Goal: Use online tool/utility: Use online tool/utility

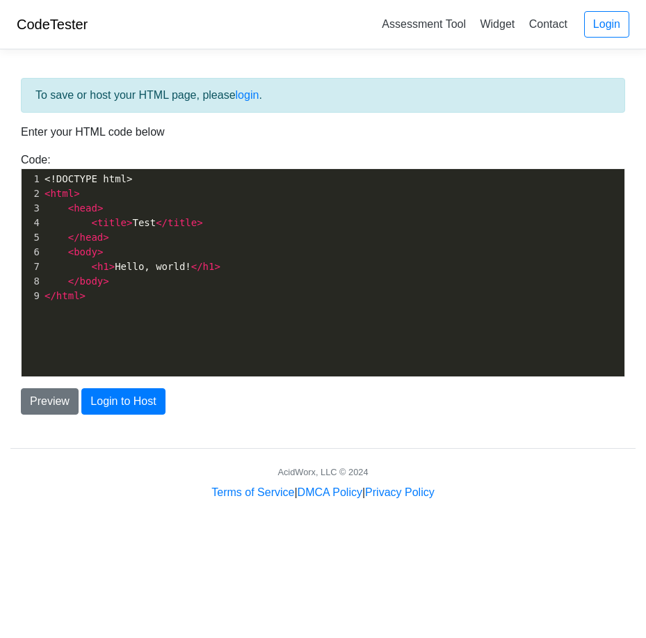
click at [142, 299] on pre "</ html >" at bounding box center [338, 296] width 593 height 15
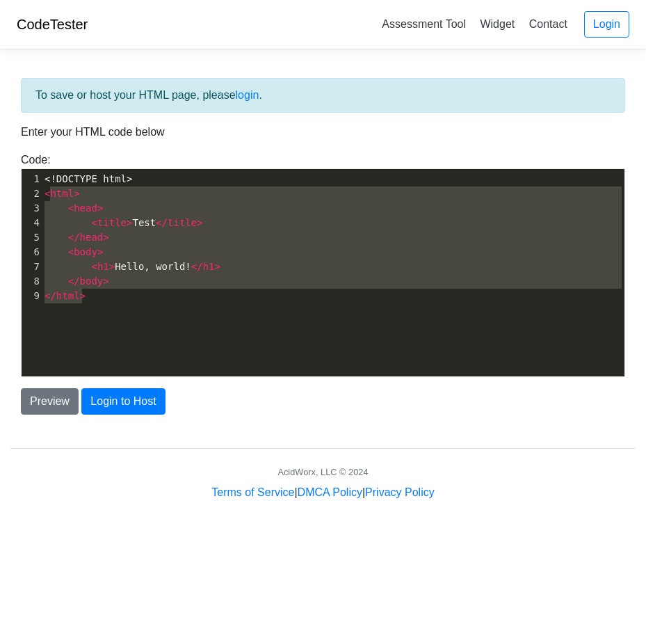
type textarea "<html> <head> <title>Test</title> </head> <body> <h1>Hello, world!</h1> </body>…"
drag, startPoint x: 142, startPoint y: 299, endPoint x: 40, endPoint y: 192, distance: 147.6
click at [42, 192] on div "1 <!DOCTYPE html> 2 < html > 3 < head > 4 < title > Test </ title > 5 </ head >…" at bounding box center [338, 237] width 593 height 131
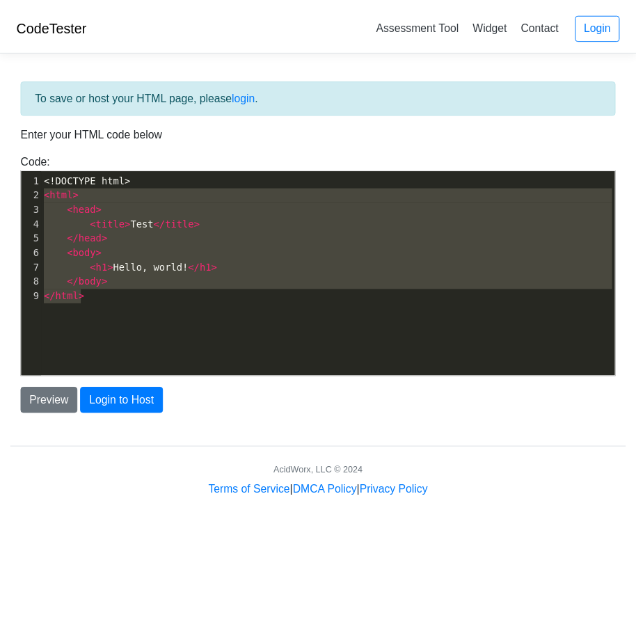
scroll to position [733, 0]
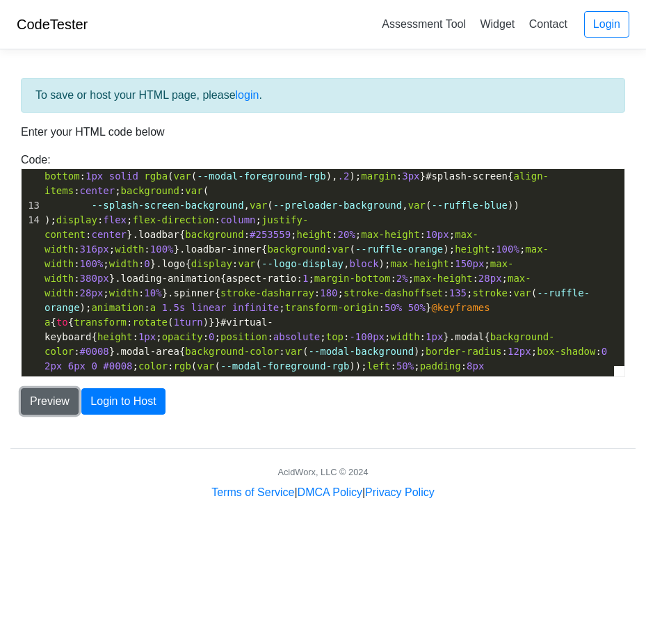
click at [33, 391] on button "Preview" at bounding box center [50, 401] width 58 height 26
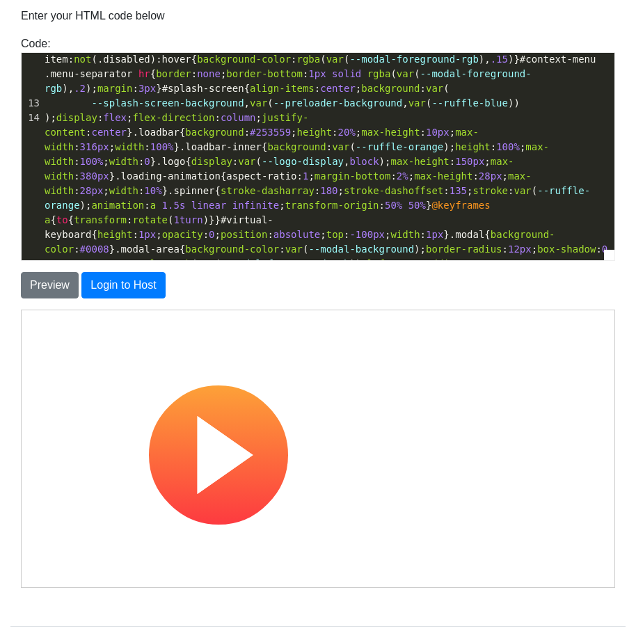
scroll to position [190, 0]
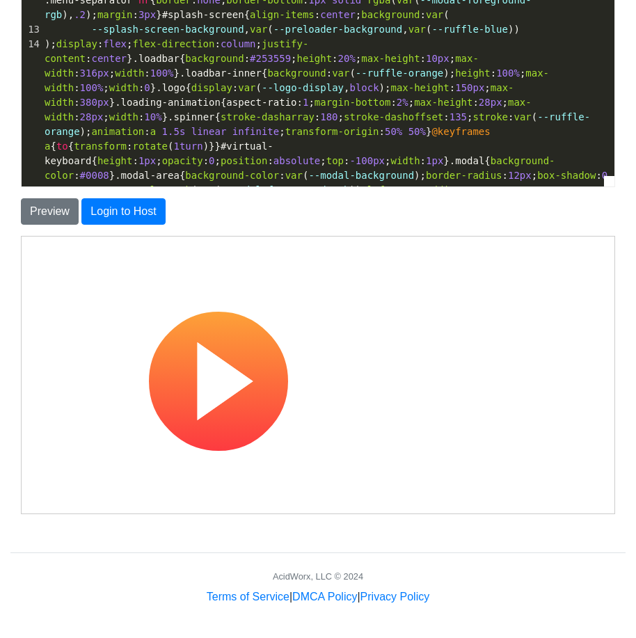
click at [232, 386] on use at bounding box center [217, 380] width 139 height 139
click at [252, 347] on use at bounding box center [217, 380] width 139 height 139
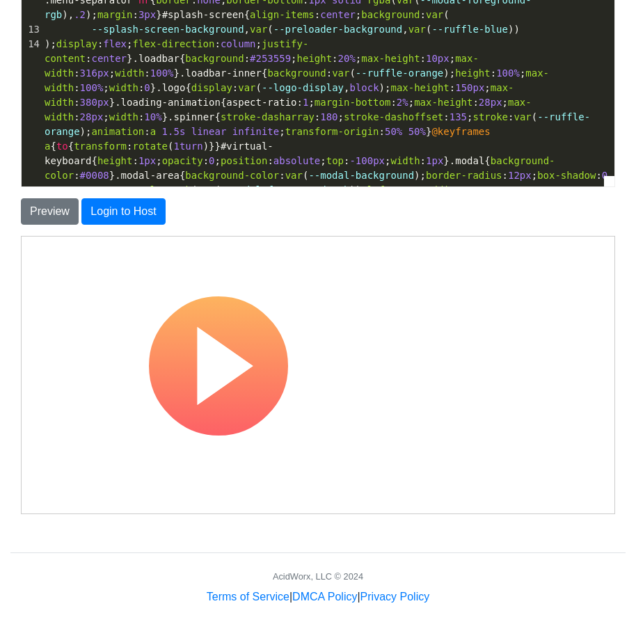
scroll to position [0, 0]
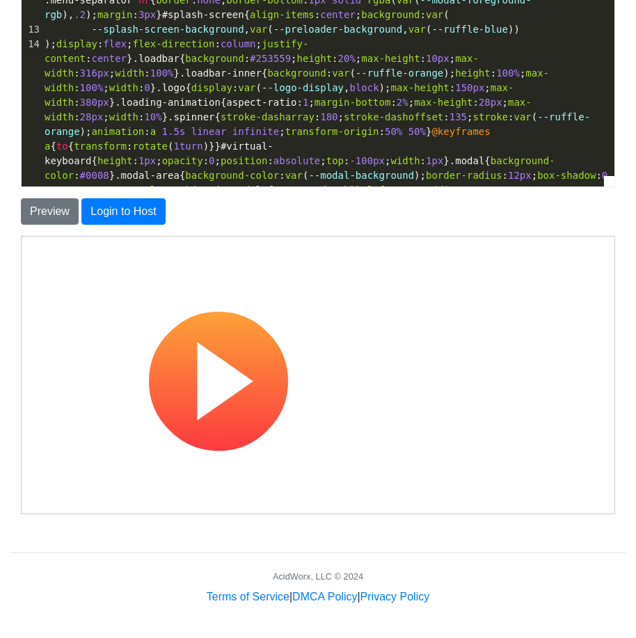
click at [291, 394] on icon at bounding box center [217, 380] width 191 height 139
click at [250, 387] on use at bounding box center [217, 380] width 139 height 139
click at [249, 387] on use at bounding box center [217, 380] width 139 height 139
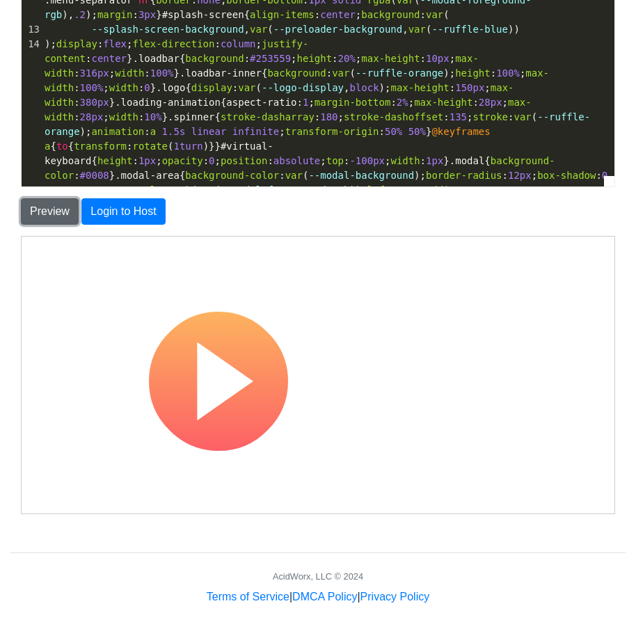
click at [40, 209] on button "Preview" at bounding box center [50, 211] width 58 height 26
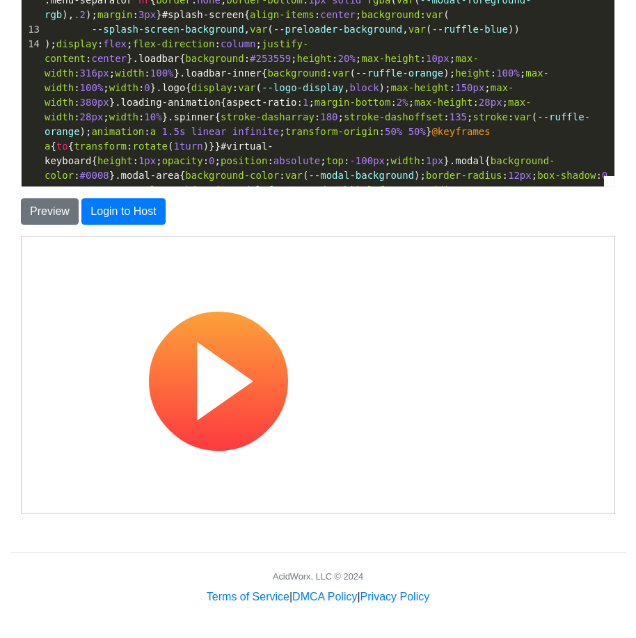
click at [237, 373] on use at bounding box center [217, 380] width 139 height 139
drag, startPoint x: 236, startPoint y: 355, endPoint x: 336, endPoint y: 353, distance: 99.5
click at [336, 353] on div at bounding box center [217, 380] width 382 height 278
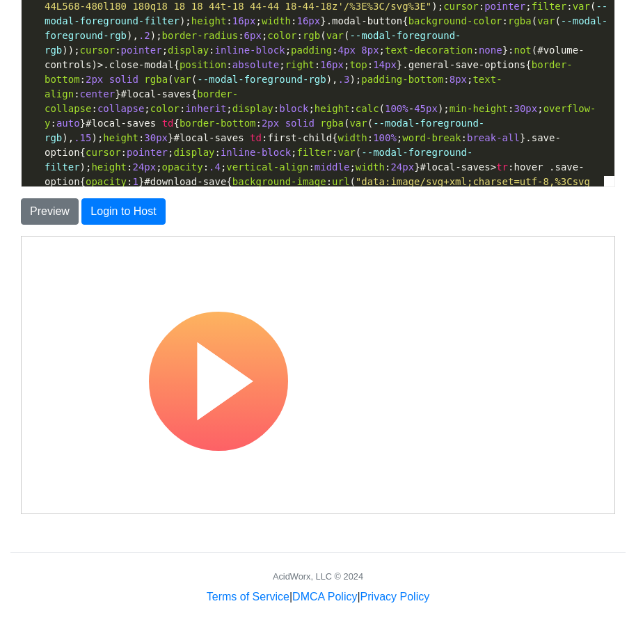
scroll to position [1081, 0]
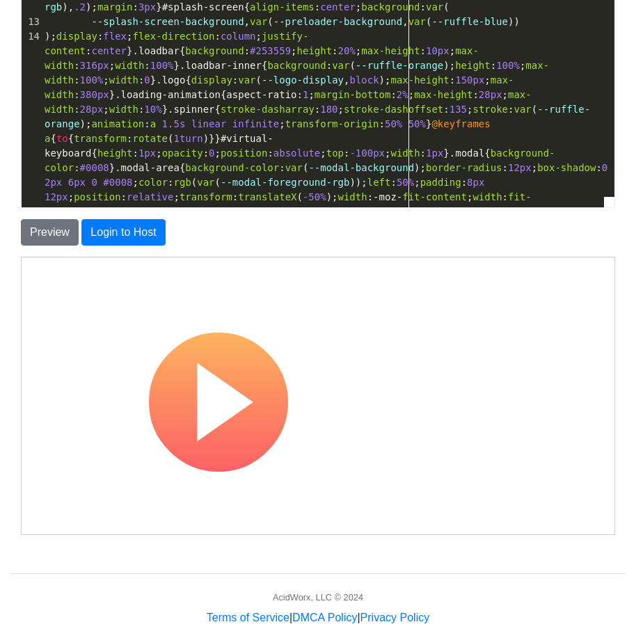
click at [202, 133] on span "1turn" at bounding box center [187, 138] width 29 height 11
type textarea ");display:flex;flex-direction:column;justify-content:center}.loadbar{background…"
click at [202, 133] on span "1turn" at bounding box center [187, 138] width 29 height 11
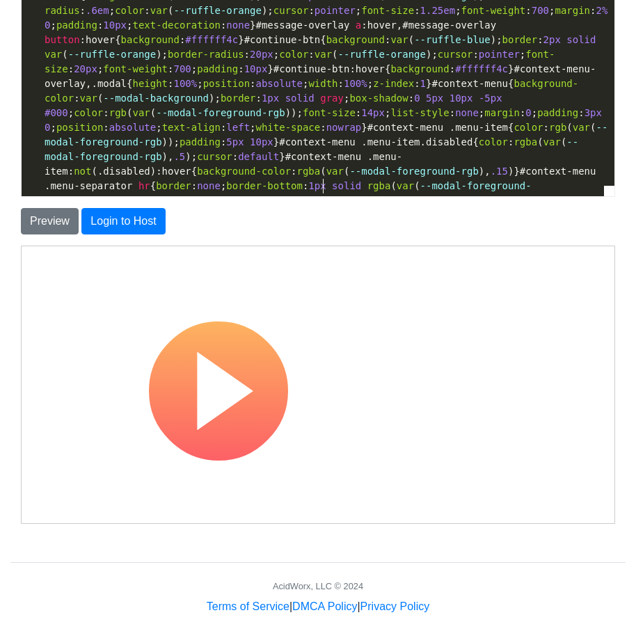
scroll to position [190, 0]
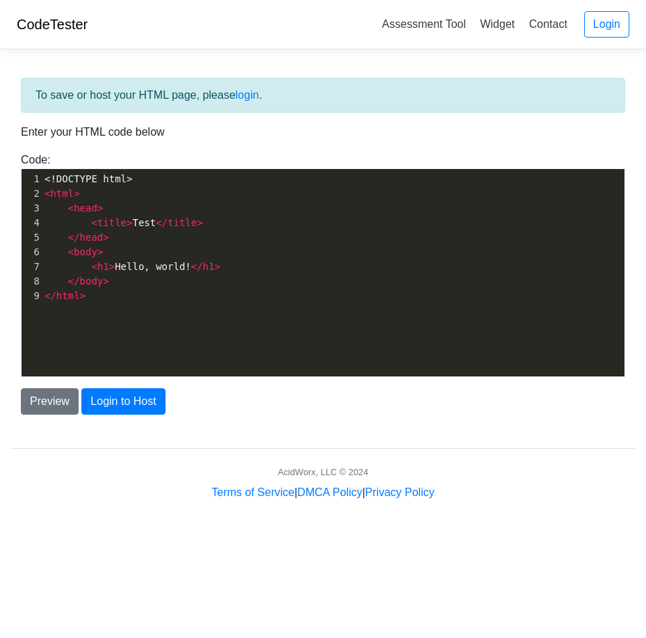
scroll to position [5, 0]
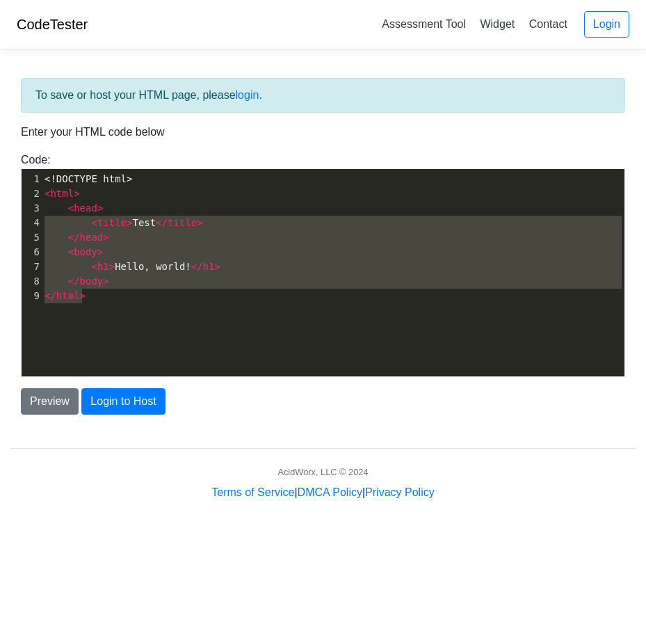
type textarea "<html> <head> <title>Test</title> </head> <body> <h1>Hello, world!</h1> </body>…"
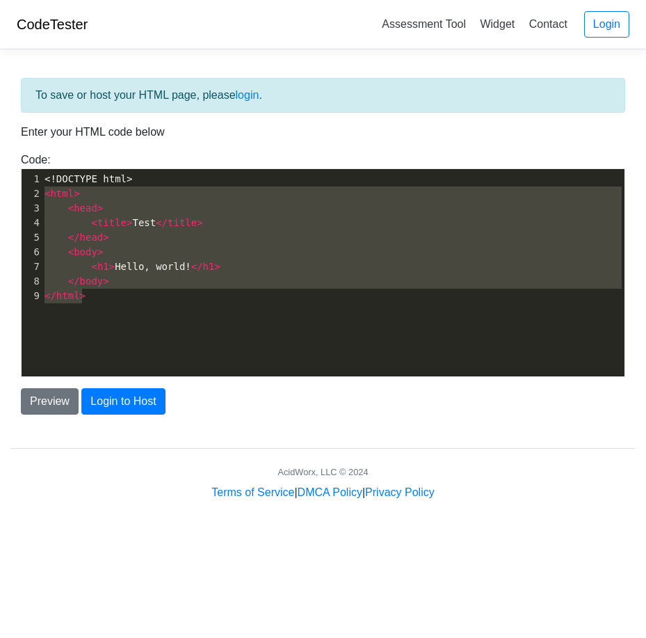
drag, startPoint x: 113, startPoint y: 319, endPoint x: 22, endPoint y: 186, distance: 161.1
click at [22, 186] on div "x 1 <!DOCTYPE html> 2 < html > 3 < head > 4 < title > Test </ title > 5 </ head…" at bounding box center [334, 283] width 624 height 228
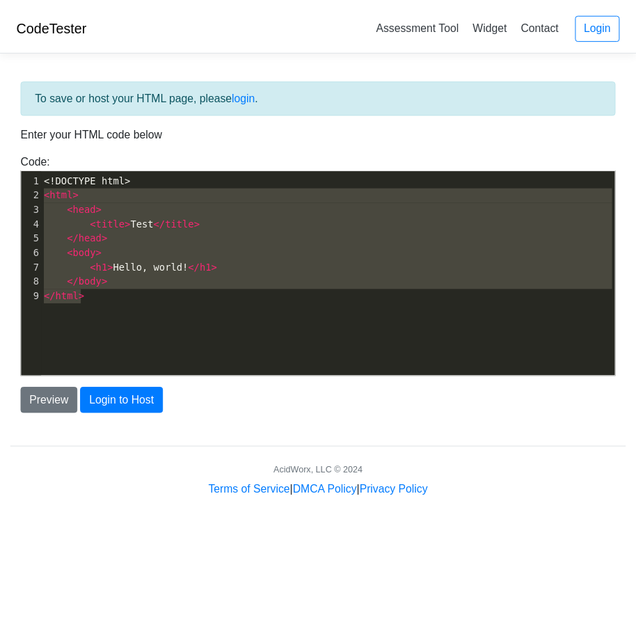
scroll to position [733, 0]
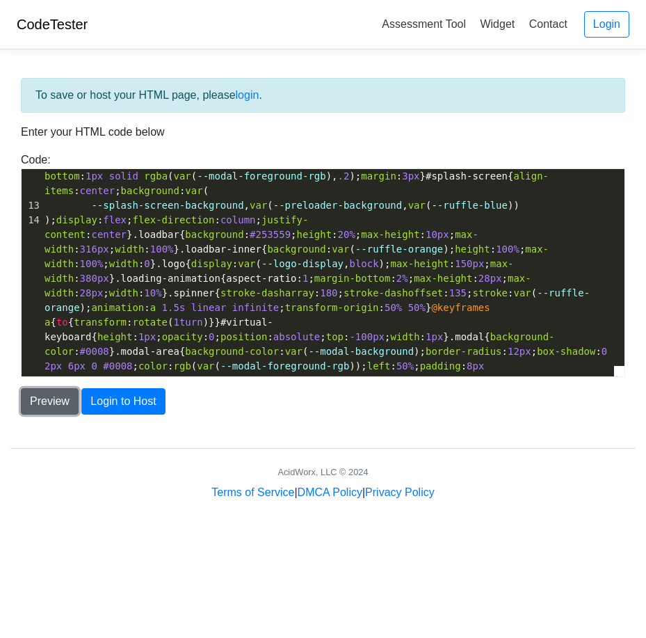
click at [33, 401] on button "Preview" at bounding box center [50, 401] width 58 height 26
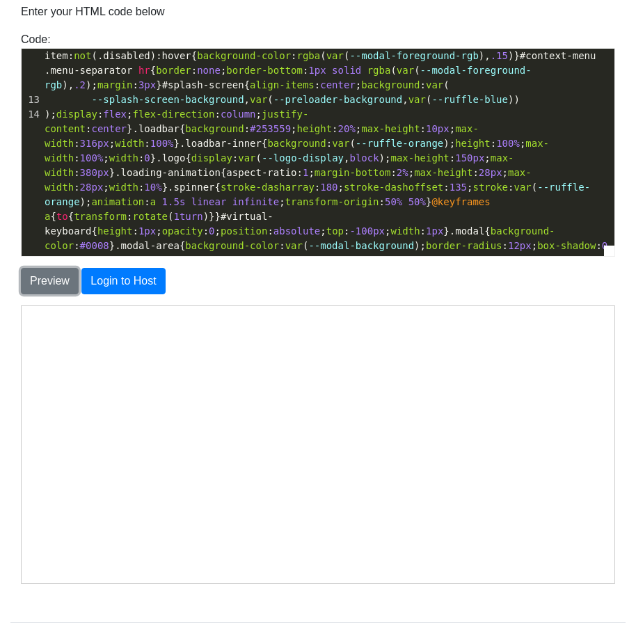
scroll to position [0, 0]
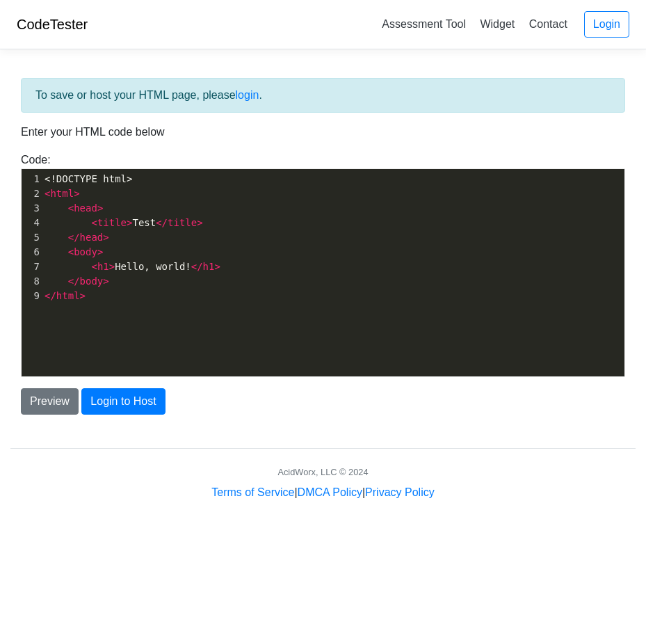
scroll to position [5, 0]
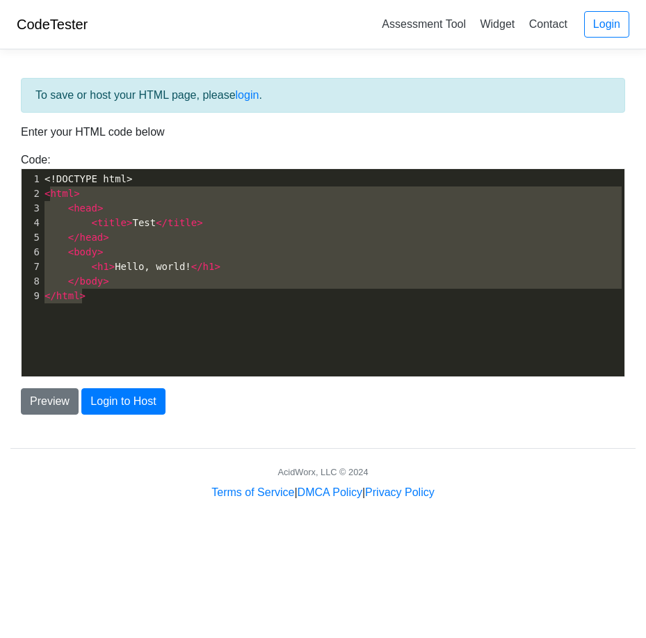
type textarea "<html> <head> <title>Test</title> </head> <body> <h1>Hello, world!</h1> </body>…"
drag, startPoint x: 149, startPoint y: 299, endPoint x: 45, endPoint y: 187, distance: 152.5
click at [45, 187] on div "1 <!DOCTYPE html> 2 < html > 3 < head > 4 < title > Test </ title > 5 </ head >…" at bounding box center [338, 237] width 593 height 131
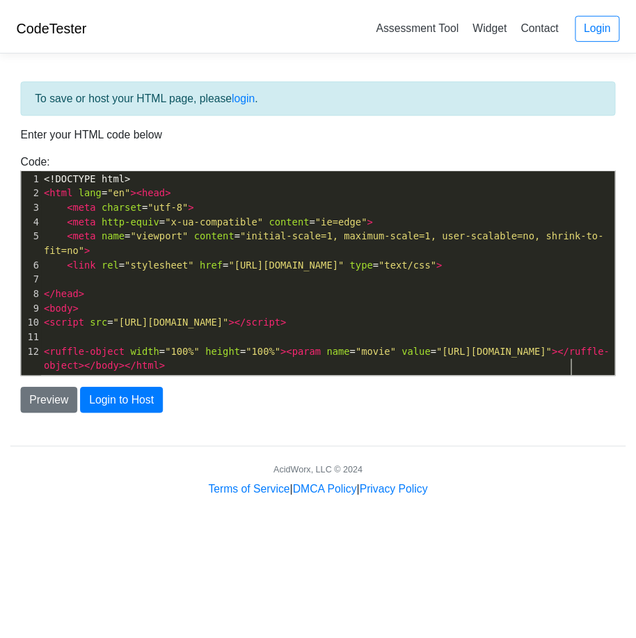
scroll to position [0, 0]
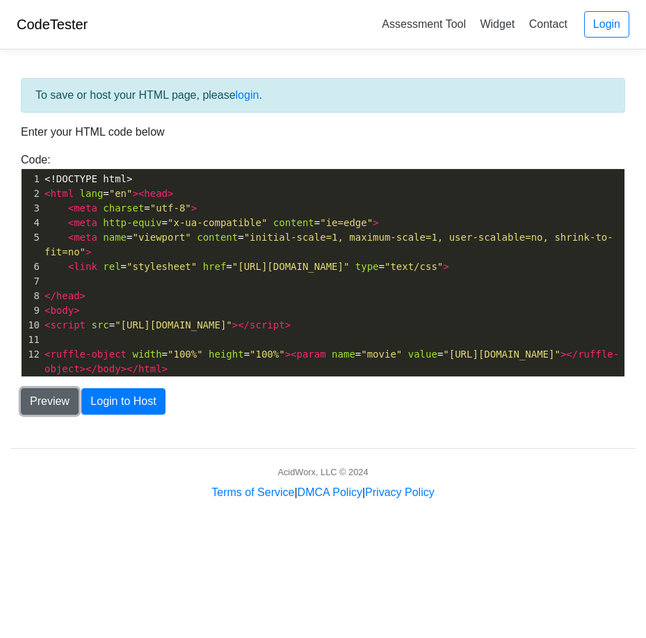
click at [40, 397] on button "Preview" at bounding box center [50, 401] width 58 height 26
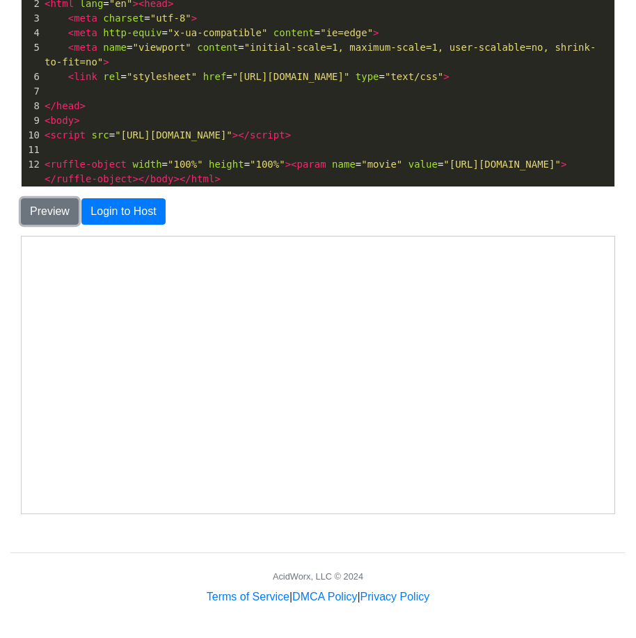
scroll to position [7, 0]
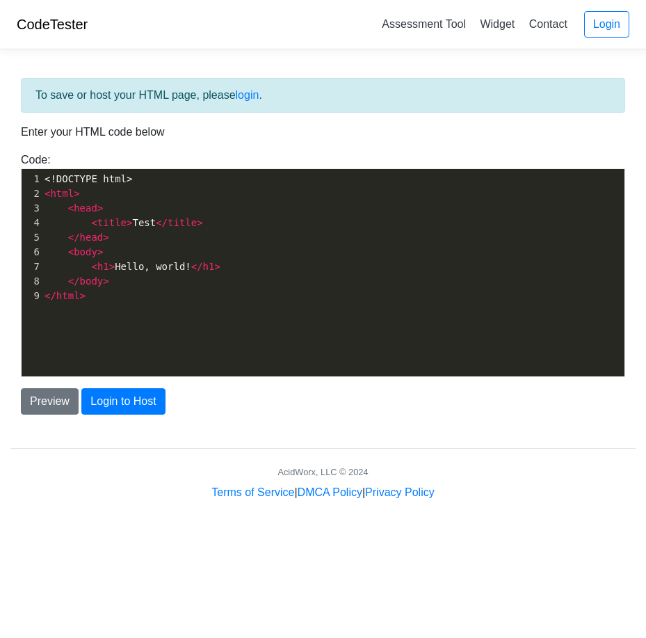
scroll to position [5, 0]
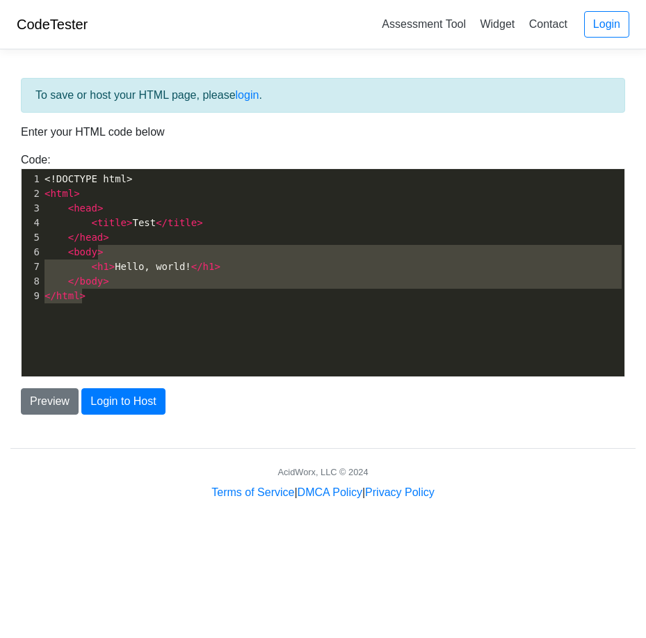
type textarea "<html> <head> <title>Test</title> </head> <body> <h1>Hello, world!</h1> </body>…"
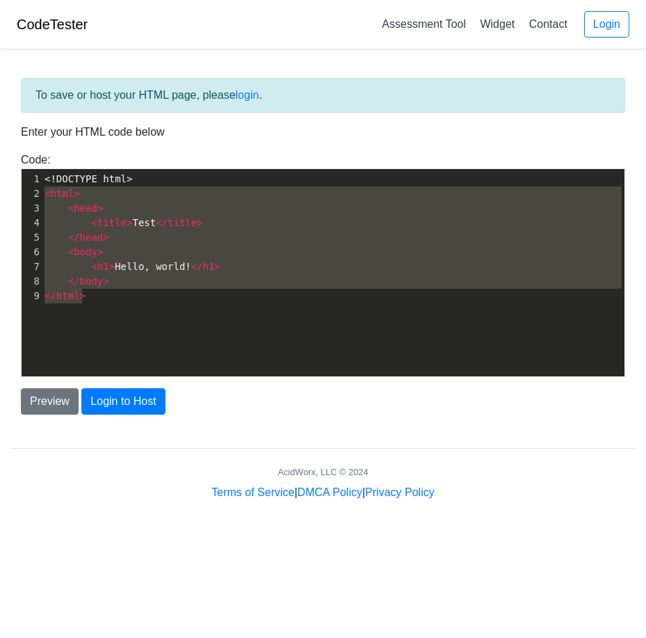
drag, startPoint x: 145, startPoint y: 306, endPoint x: 30, endPoint y: 193, distance: 160.8
click at [30, 193] on div "x 1 <!DOCTYPE html> 2 < html > 3 < head > 4 < title > Test </ title > 5 </ head…" at bounding box center [334, 283] width 624 height 228
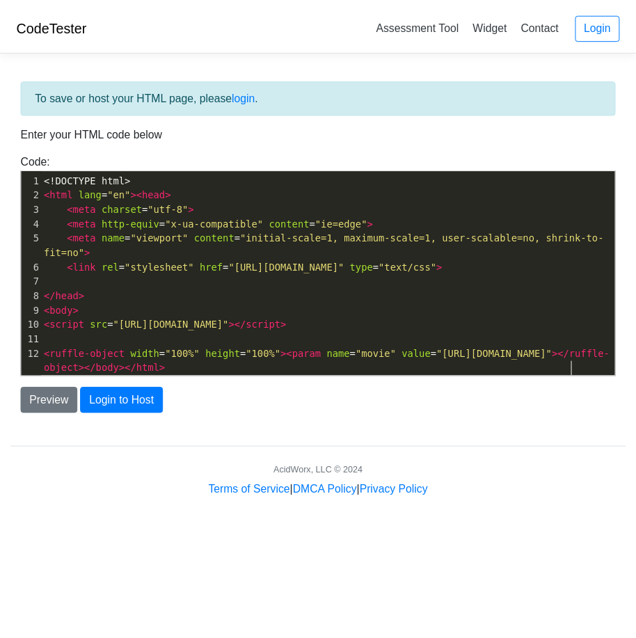
scroll to position [7, 0]
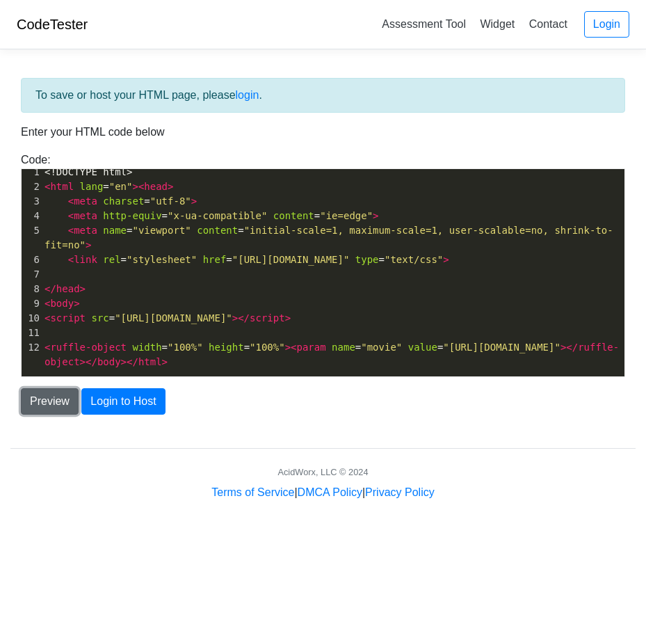
click at [58, 392] on button "Preview" at bounding box center [50, 401] width 58 height 26
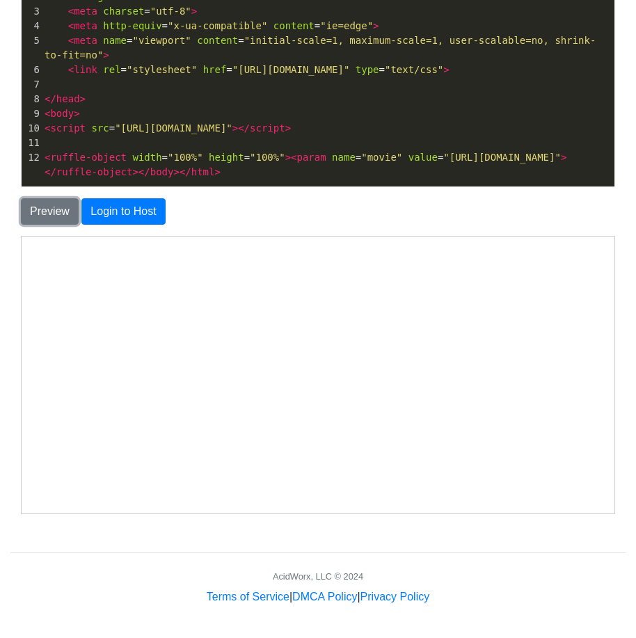
scroll to position [0, 0]
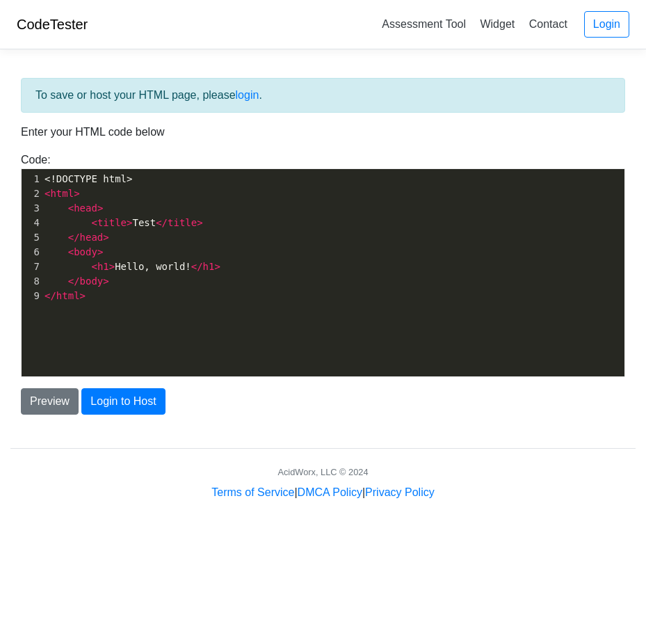
scroll to position [5, 0]
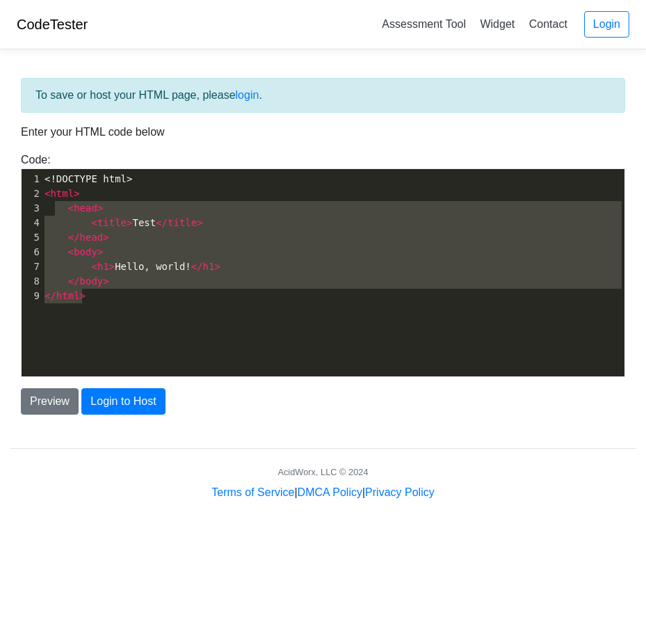
type textarea "<html> <head> <title>Test</title> </head> <body> <h1>Hello, world!</h1> </body>…"
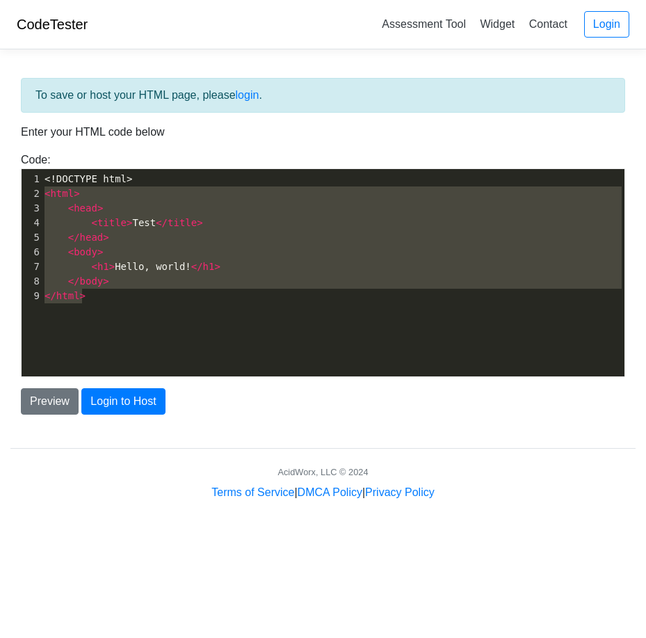
drag, startPoint x: 192, startPoint y: 315, endPoint x: 45, endPoint y: 195, distance: 189.3
click at [45, 195] on div "x 1 <!DOCTYPE html> 2 < html > 3 < head > 4 < title > Test </ title > 5 </ head…" at bounding box center [334, 283] width 624 height 228
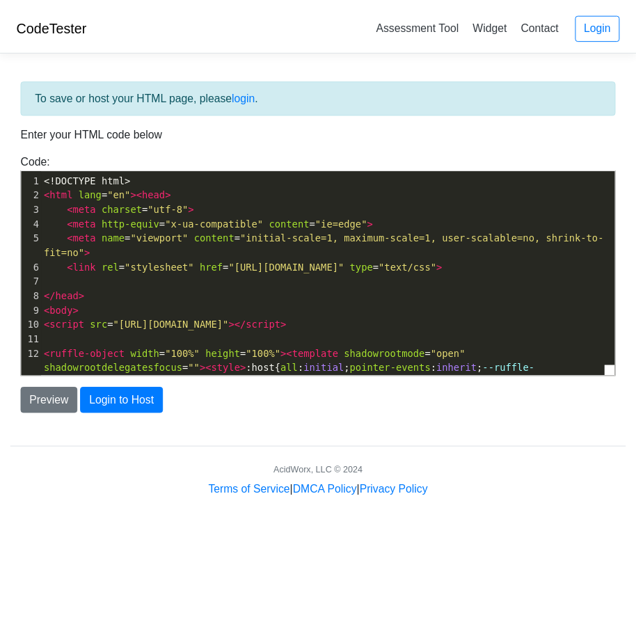
scroll to position [733, 0]
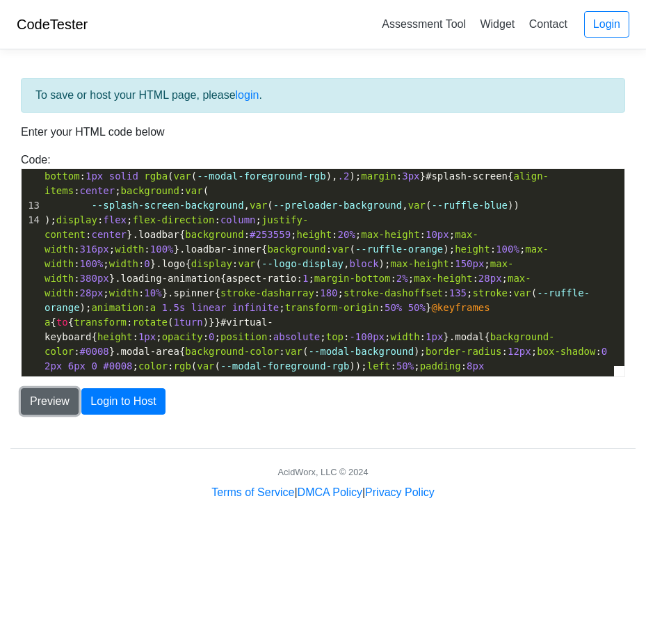
click at [33, 397] on button "Preview" at bounding box center [50, 401] width 58 height 26
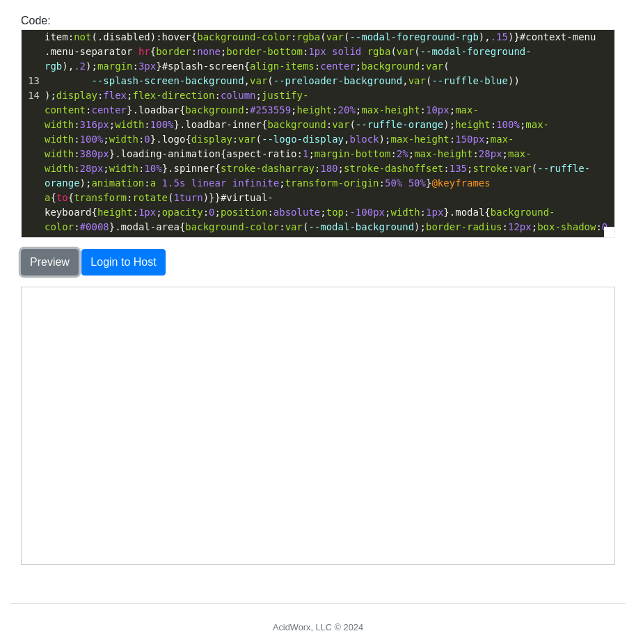
scroll to position [15, 0]
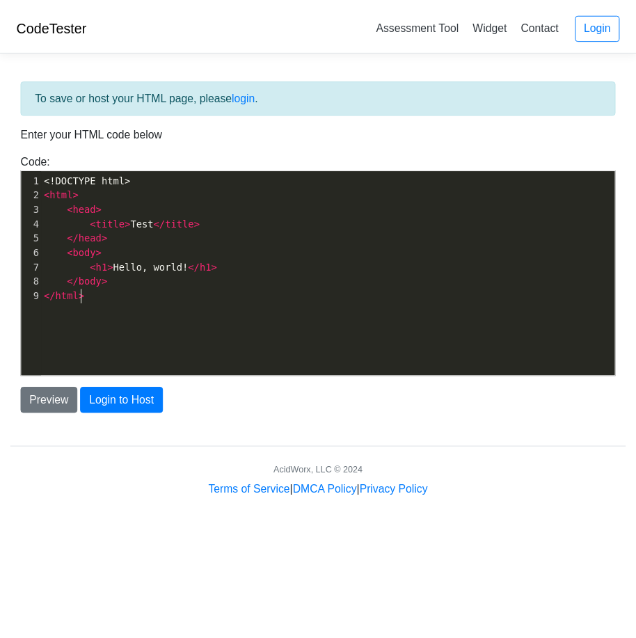
scroll to position [5, 0]
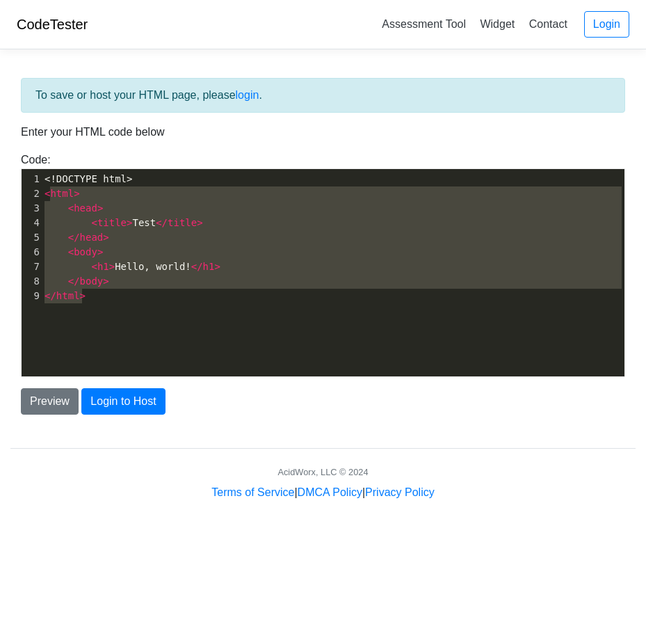
type textarea "<html> <head> <title>Test</title> </head> <body> <h1>Hello, world!</h1> </body>…"
drag, startPoint x: 156, startPoint y: 307, endPoint x: 39, endPoint y: 196, distance: 161.4
click at [39, 196] on div "x 1 <!DOCTYPE html> 2 < html > 3 < head > 4 < title > Test </ title > 5 </ head…" at bounding box center [334, 283] width 624 height 228
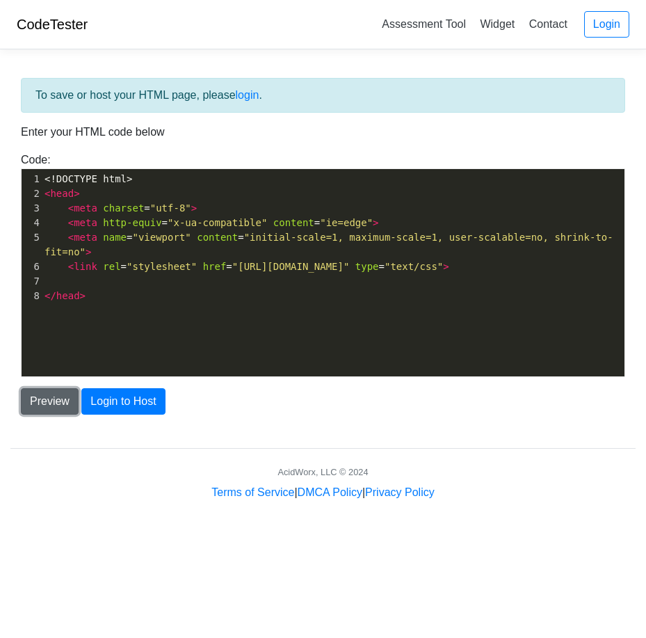
click at [48, 396] on button "Preview" at bounding box center [50, 401] width 58 height 26
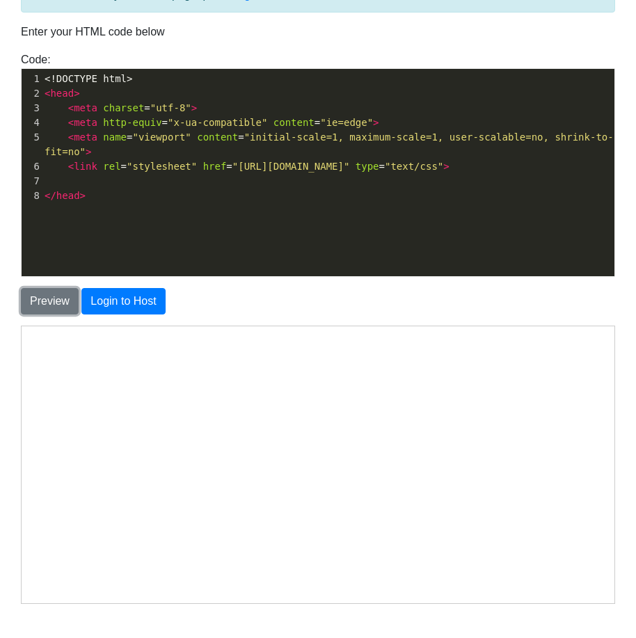
scroll to position [190, 0]
